Goal: Information Seeking & Learning: Check status

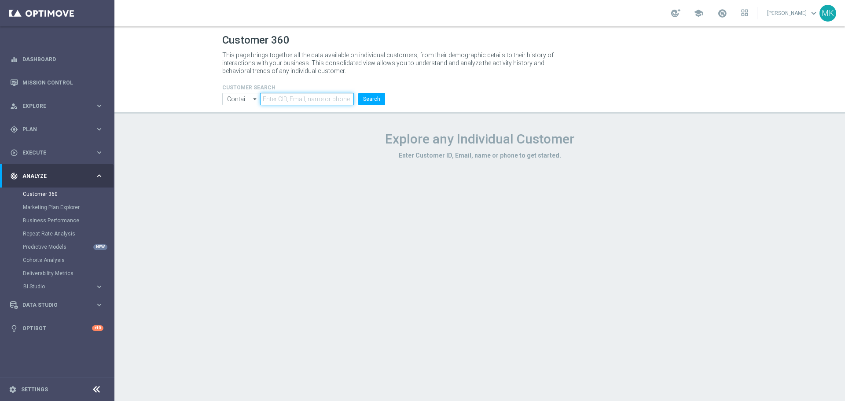
click at [273, 96] on input "text" at bounding box center [307, 99] width 94 height 12
paste input "3249167"
type input "3249167"
drag, startPoint x: 396, startPoint y: 100, endPoint x: 377, endPoint y: 99, distance: 18.5
click at [395, 100] on div "CUSTOMER SEARCH Contains Contains arrow_drop_down Show Selected 0 of NaN Contai…" at bounding box center [480, 91] width 528 height 28
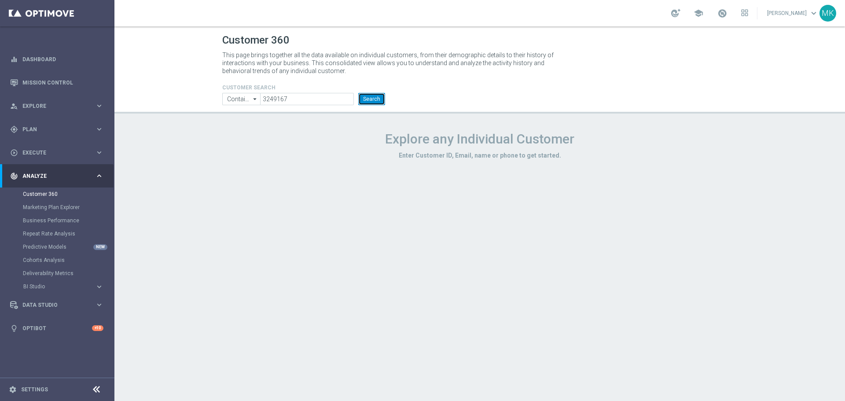
click at [369, 99] on button "Search" at bounding box center [371, 99] width 27 height 12
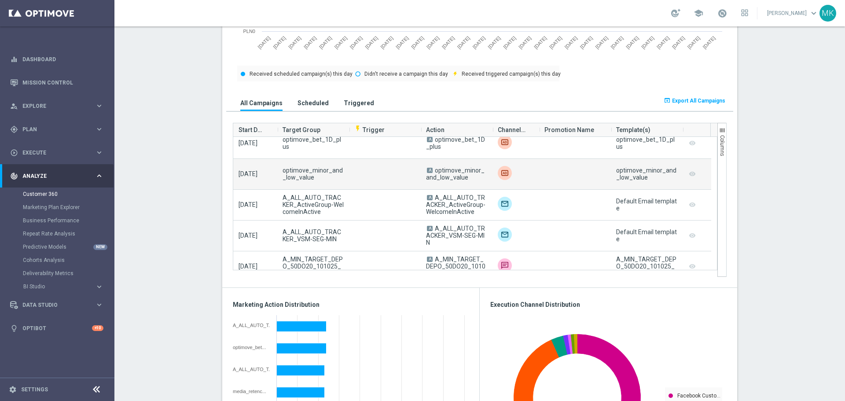
scroll to position [484, 0]
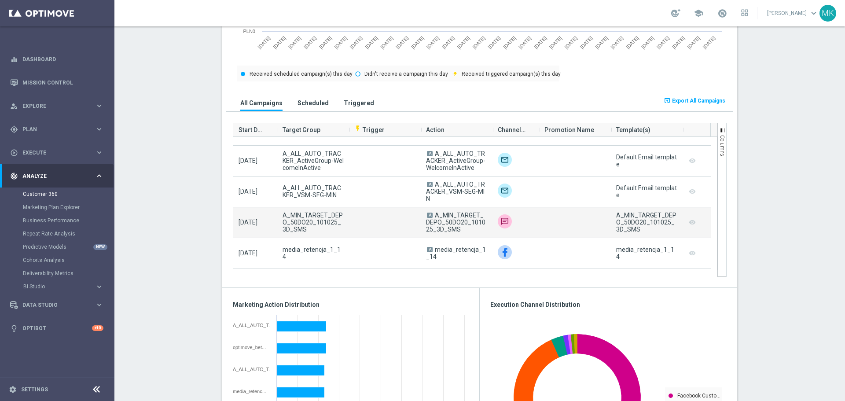
drag, startPoint x: 439, startPoint y: 226, endPoint x: 432, endPoint y: 219, distance: 10.0
click at [432, 219] on span "A A_MIN_TARGET_DEPO_50DO20_101025_3D_SMS" at bounding box center [456, 222] width 61 height 21
copy span "A_MIN_TARGET_DEPO_50DO20_101025_3D_SMS"
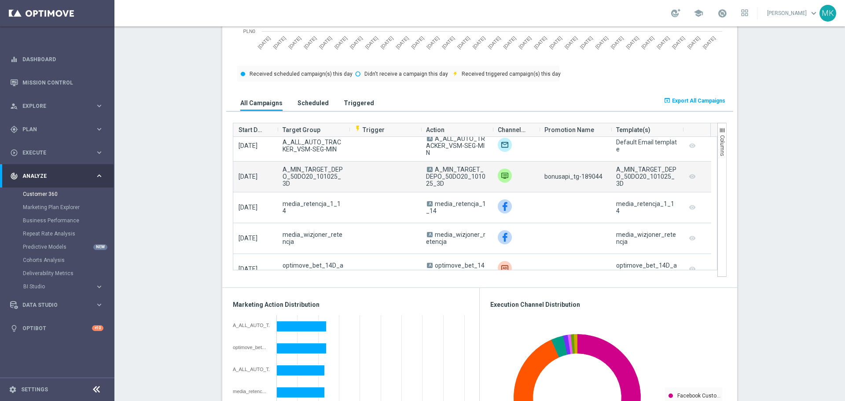
scroll to position [792, 0]
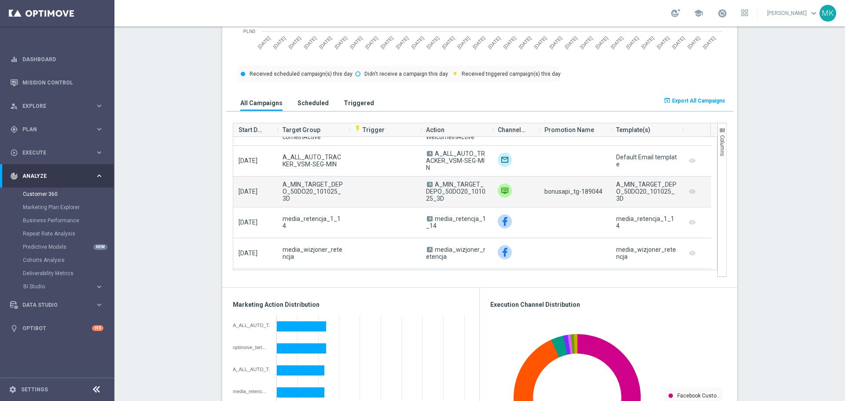
click at [589, 191] on span "bonusapi_tg-189044" at bounding box center [574, 191] width 58 height 7
copy span "189044"
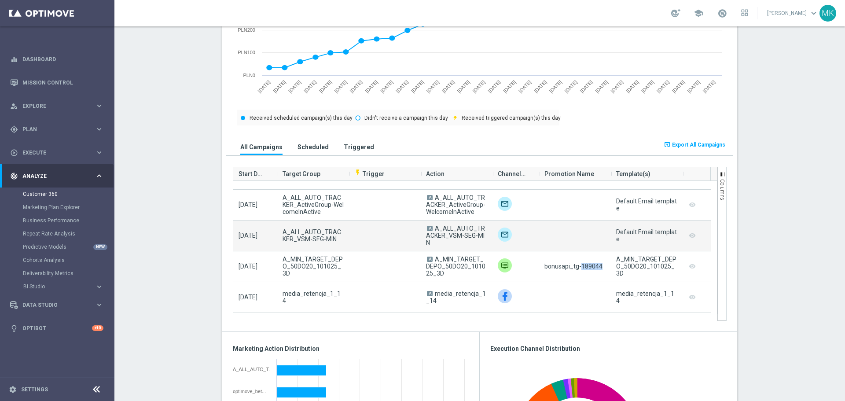
scroll to position [748, 0]
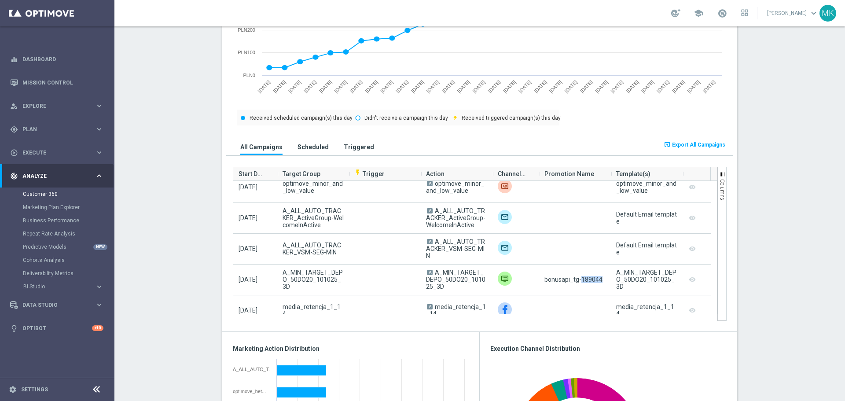
click at [344, 150] on h3 "Triggered" at bounding box center [359, 147] width 30 height 8
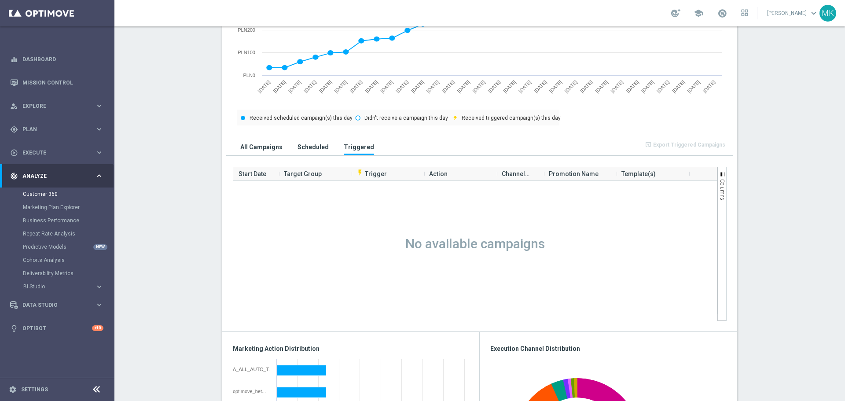
scroll to position [0, 0]
click at [295, 143] on button "Scheduled" at bounding box center [313, 147] width 36 height 16
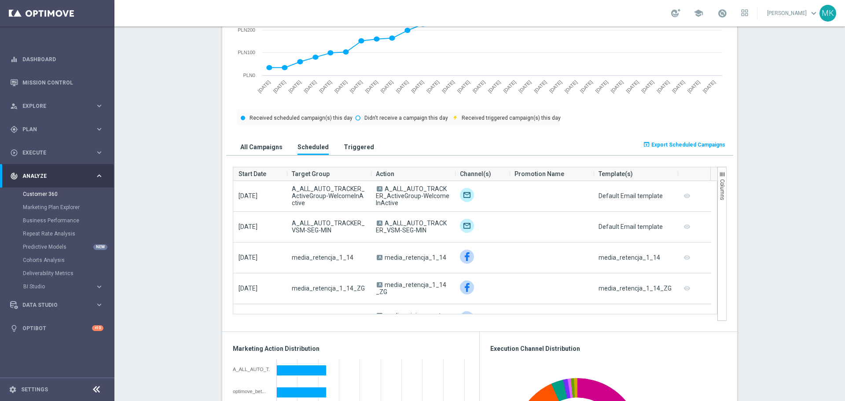
click at [266, 151] on h3 "All Campaigns" at bounding box center [261, 147] width 42 height 8
